Goal: Ask a question

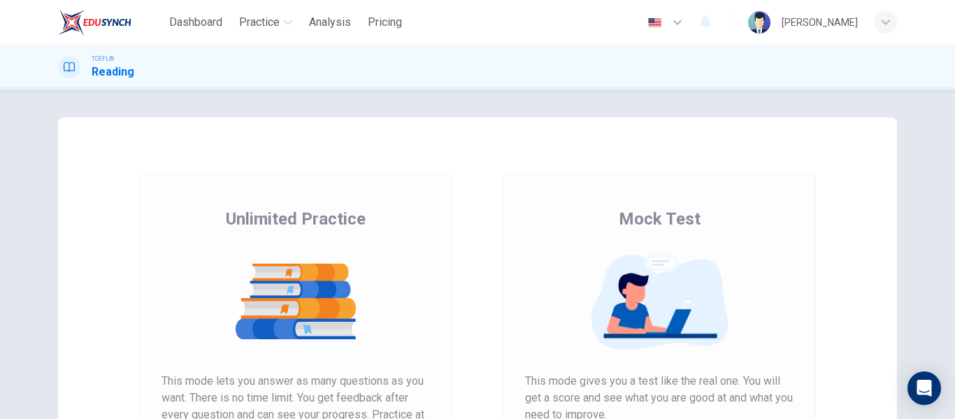
scroll to position [210, 0]
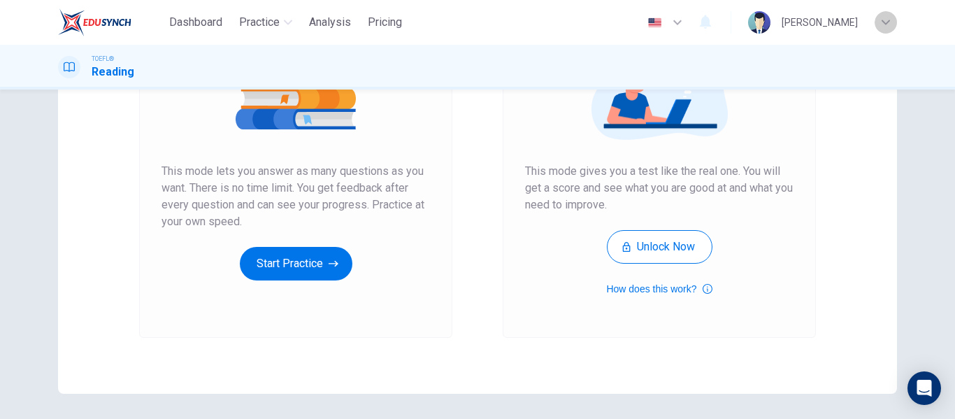
click at [891, 23] on div "button" at bounding box center [886, 22] width 22 height 22
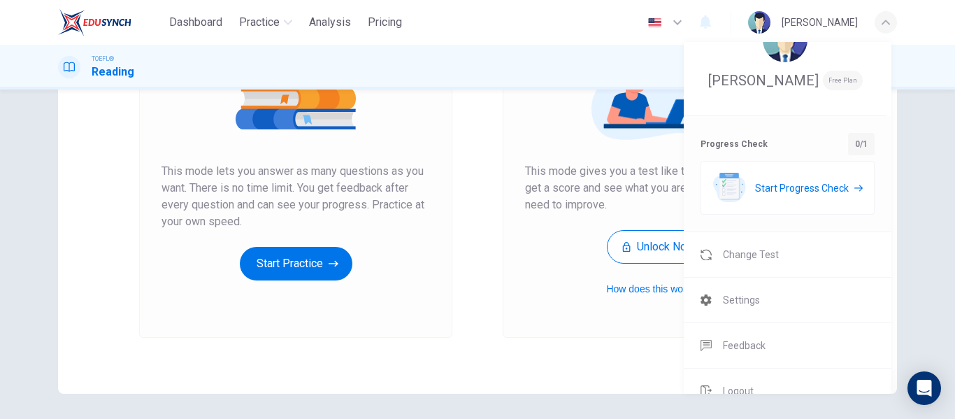
scroll to position [61, 0]
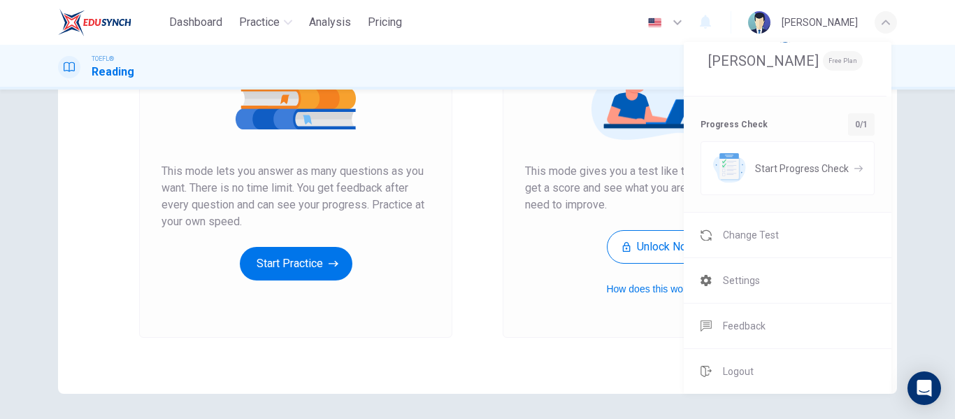
click at [926, 250] on div at bounding box center [477, 209] width 955 height 419
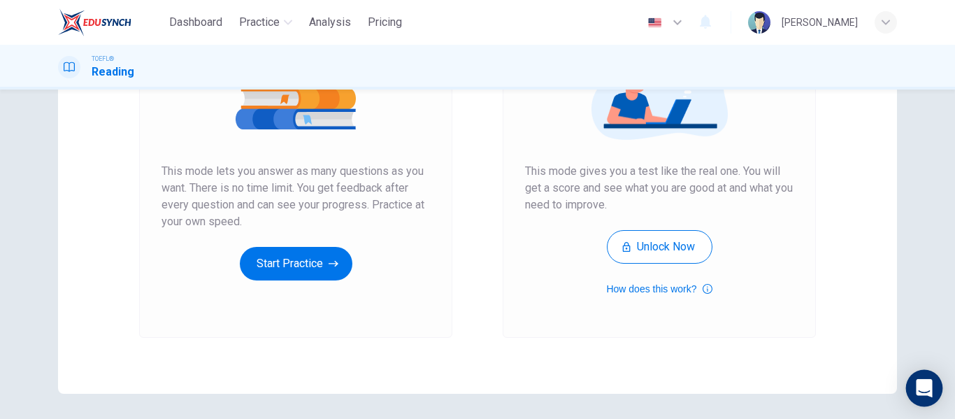
click at [921, 386] on icon "Open Intercom Messenger" at bounding box center [924, 388] width 16 height 18
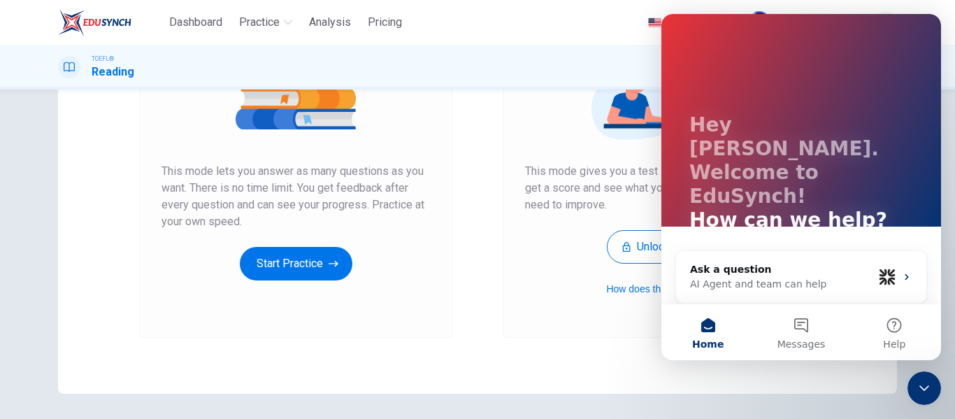
scroll to position [0, 0]
click at [797, 327] on button "Messages" at bounding box center [801, 332] width 93 height 56
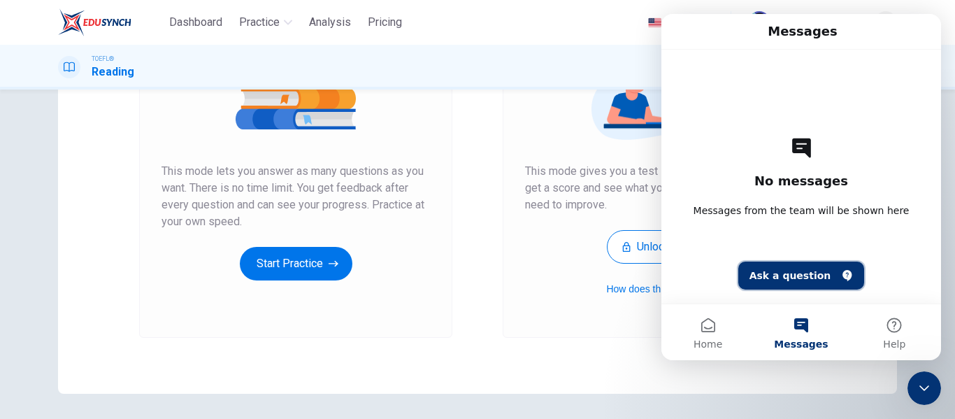
click at [783, 273] on button "Ask a question" at bounding box center [802, 276] width 127 height 28
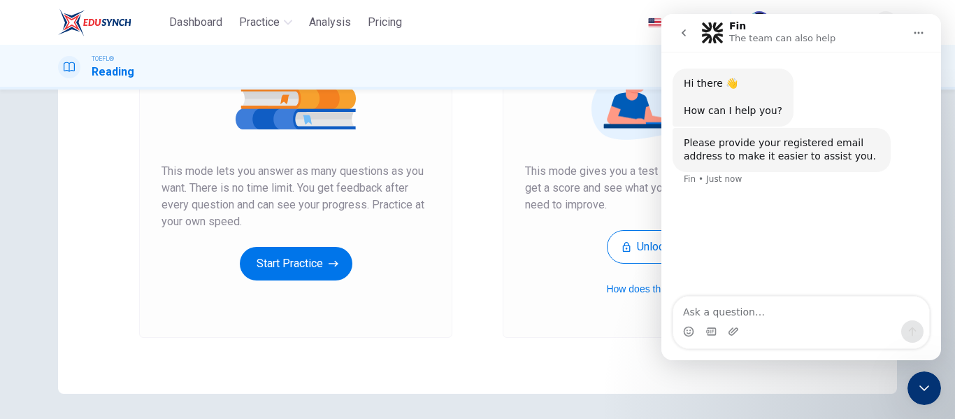
click at [736, 314] on textarea "Ask a question…" at bounding box center [802, 309] width 256 height 24
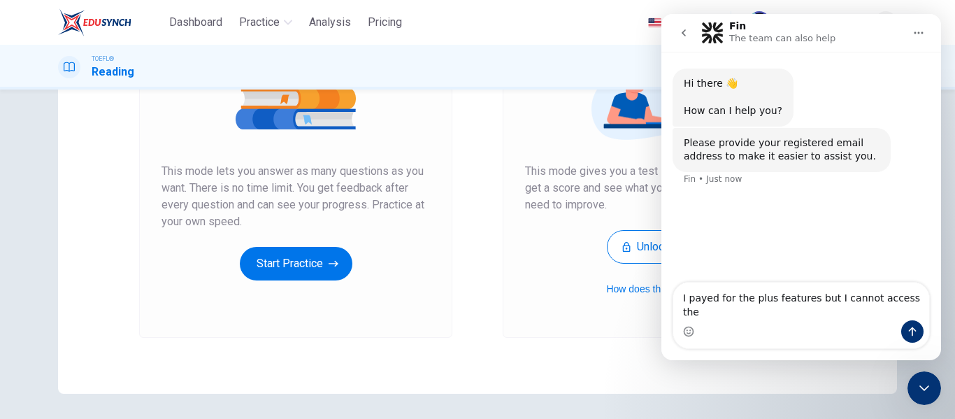
type textarea "I payed for the plus features but I cannot access them"
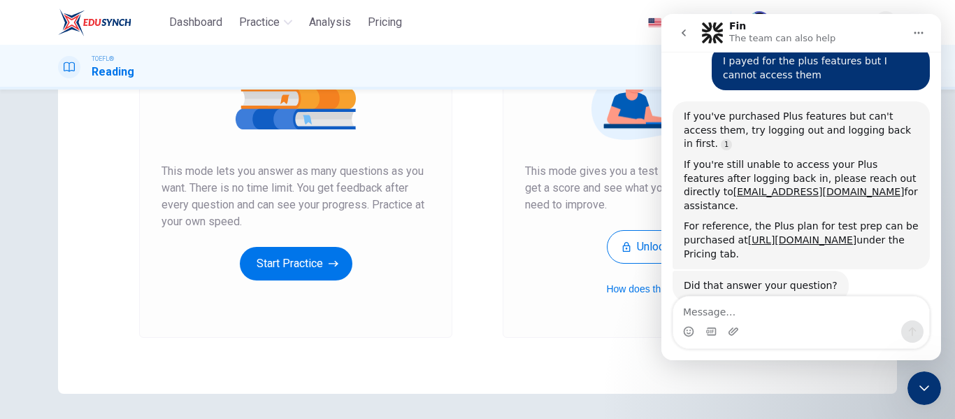
scroll to position [144, 0]
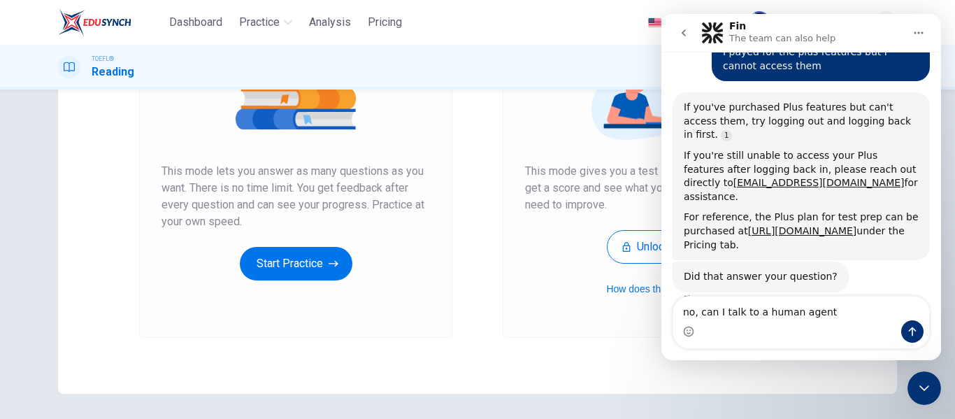
type textarea "no, can I talk to a human agent?"
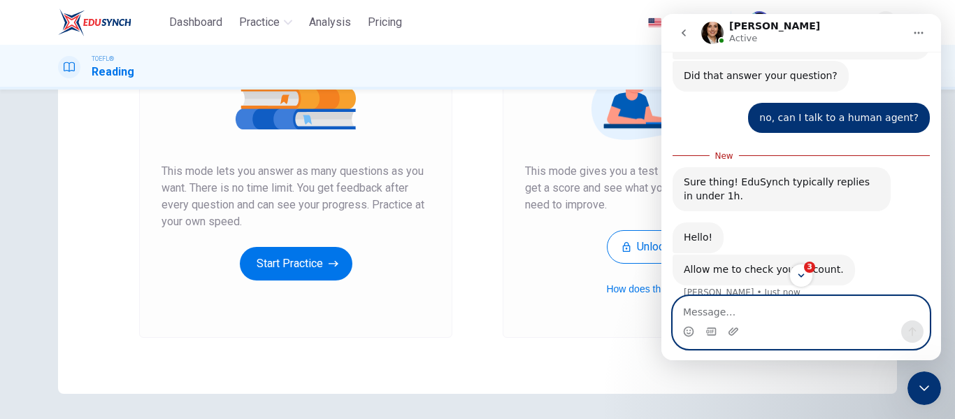
scroll to position [391, 0]
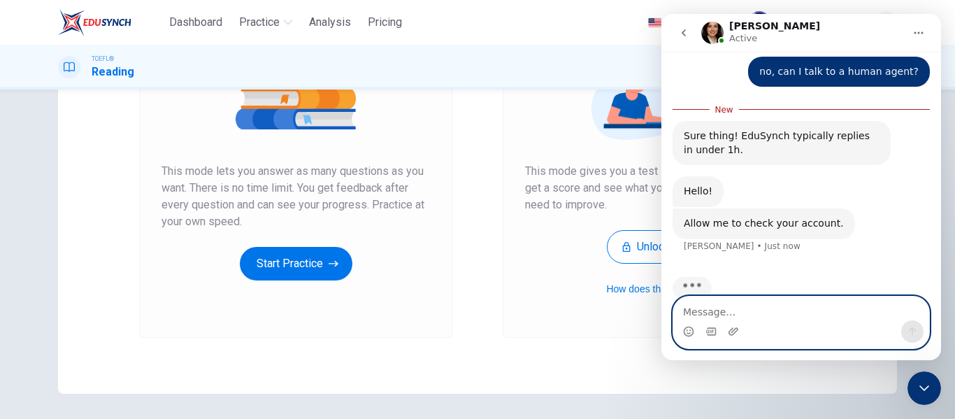
click at [723, 313] on textarea "Message…" at bounding box center [802, 309] width 256 height 24
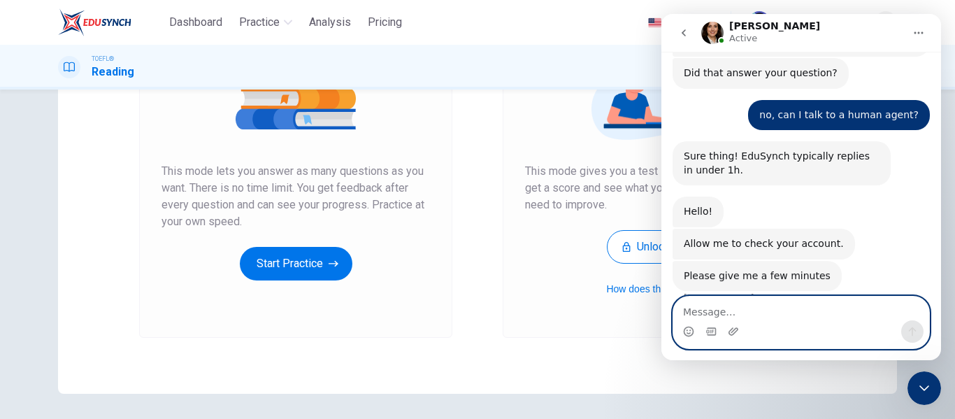
scroll to position [346, 0]
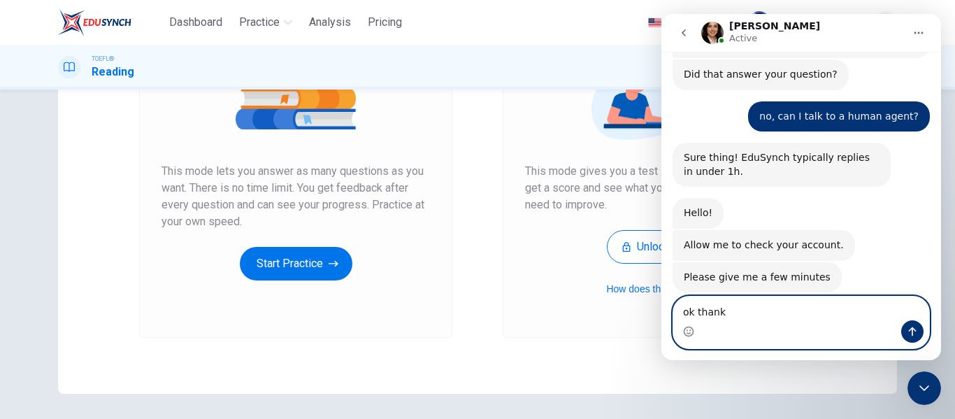
type textarea "ok thanks"
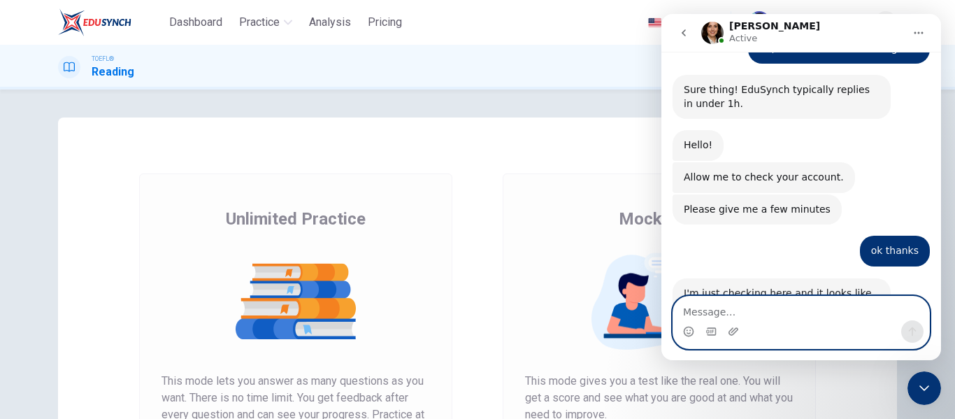
scroll to position [443, 0]
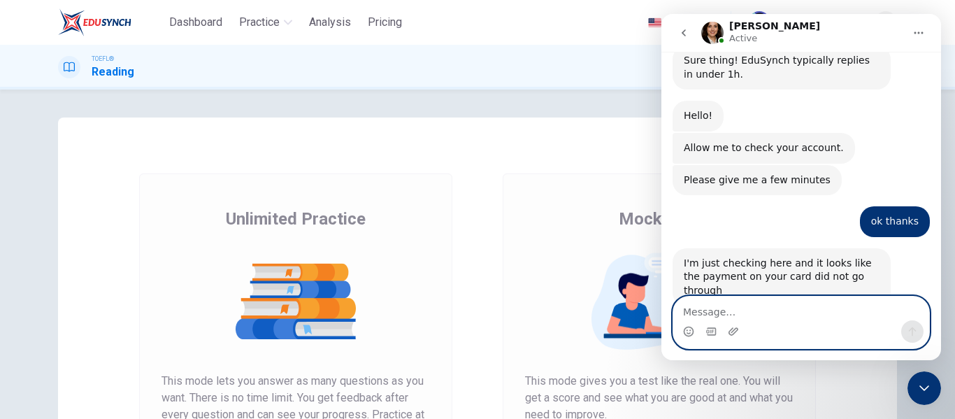
click at [762, 315] on textarea "Message…" at bounding box center [802, 309] width 256 height 24
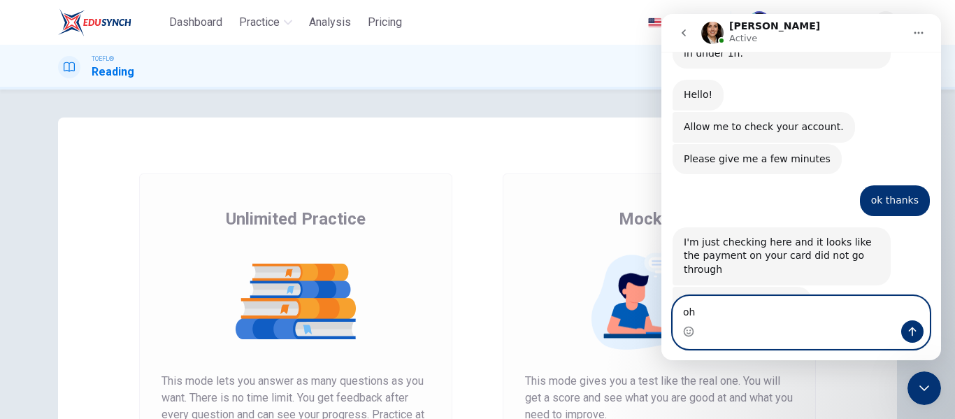
scroll to position [475, 0]
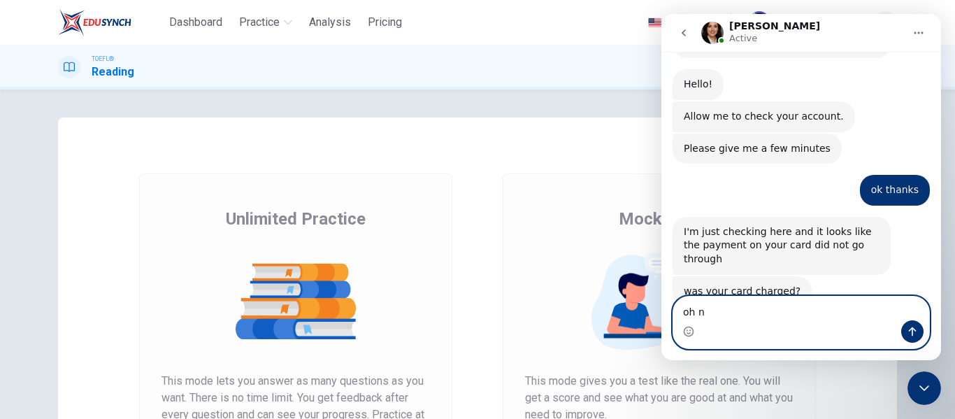
type textarea "oh no"
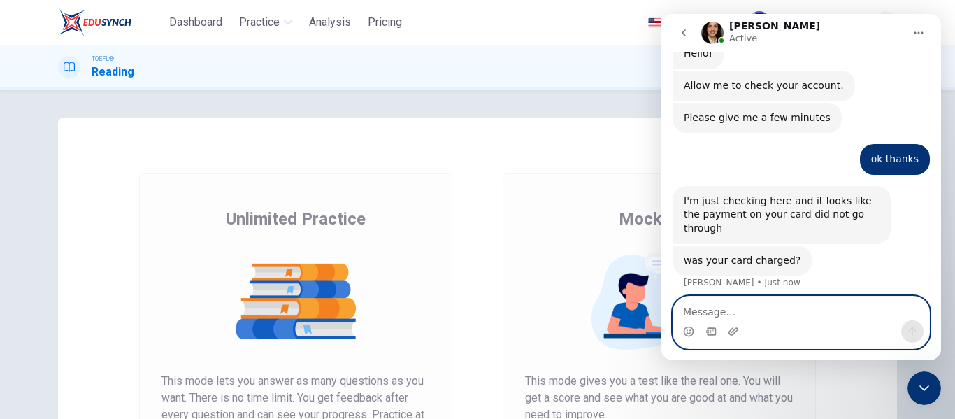
scroll to position [517, 0]
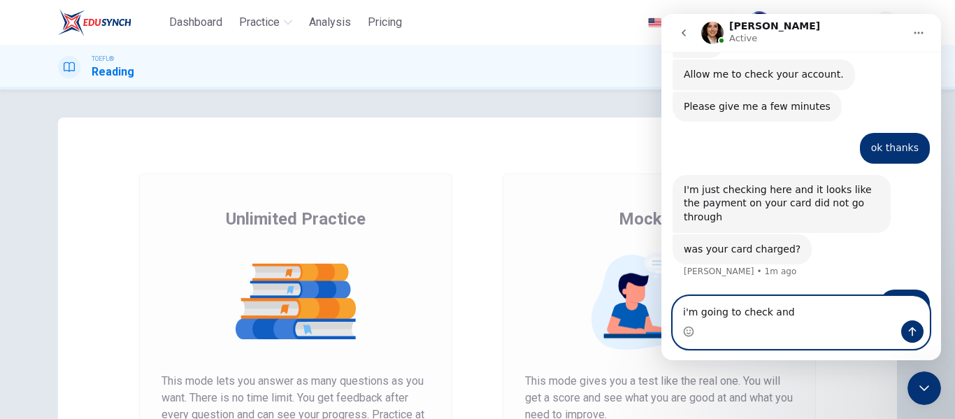
click at [805, 315] on textarea "i'm going to check and" at bounding box center [802, 309] width 256 height 24
type textarea "i'm going to check and get back to you"
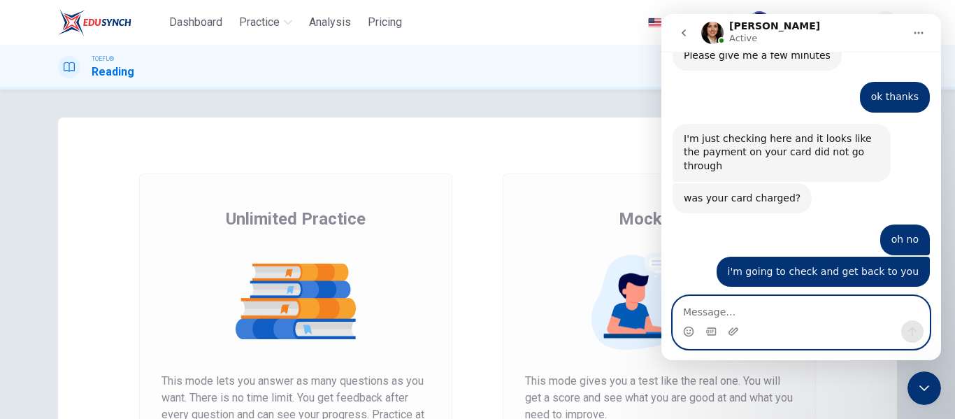
scroll to position [590, 0]
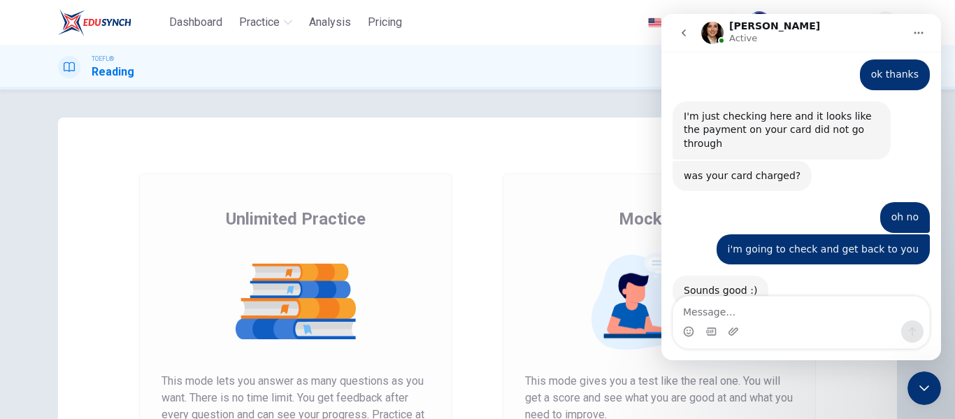
click at [608, 67] on div "TOEFL® Reading" at bounding box center [478, 67] width 884 height 27
drag, startPoint x: 585, startPoint y: 21, endPoint x: 618, endPoint y: 41, distance: 38.6
click at [585, 21] on div "Dashboard Practice Analysis Pricing English en ​ [PERSON_NAME]" at bounding box center [477, 22] width 839 height 45
click at [927, 381] on icon "Close Intercom Messenger" at bounding box center [924, 388] width 17 height 17
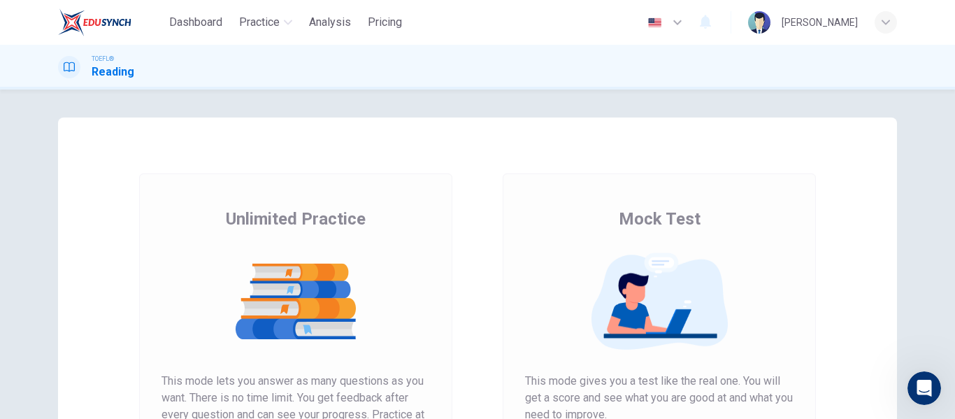
click at [888, 10] on div "English en ​ [PERSON_NAME]" at bounding box center [769, 22] width 257 height 29
click at [886, 22] on icon "button" at bounding box center [886, 22] width 8 height 8
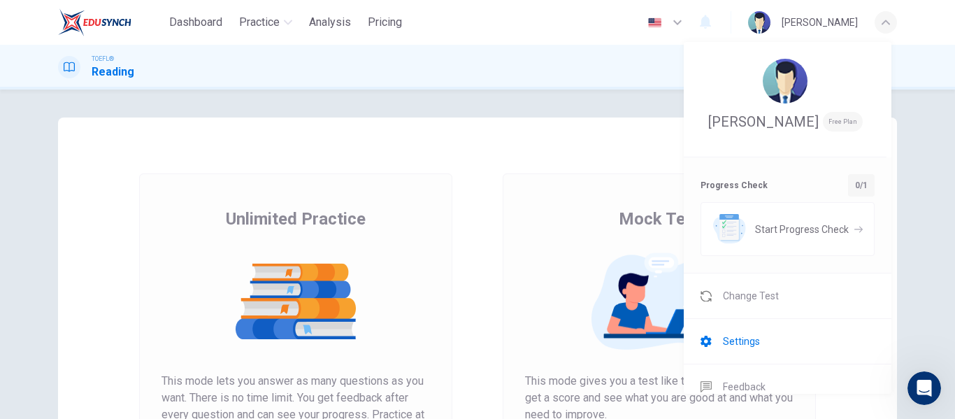
scroll to position [61, 0]
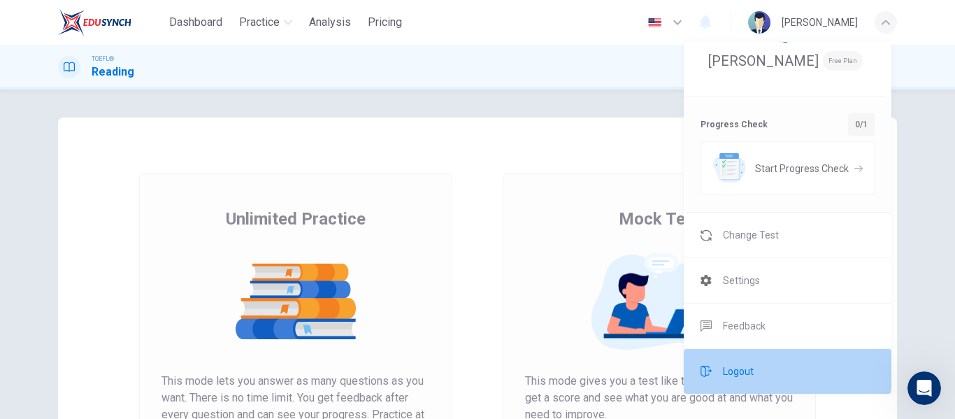
click at [754, 369] on li "Logout" at bounding box center [788, 371] width 208 height 45
